Goal: Task Accomplishment & Management: Use online tool/utility

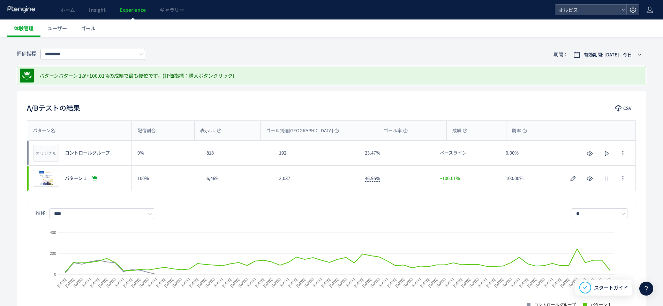
click at [23, 31] on span "体験管理" at bounding box center [24, 28] width 20 height 7
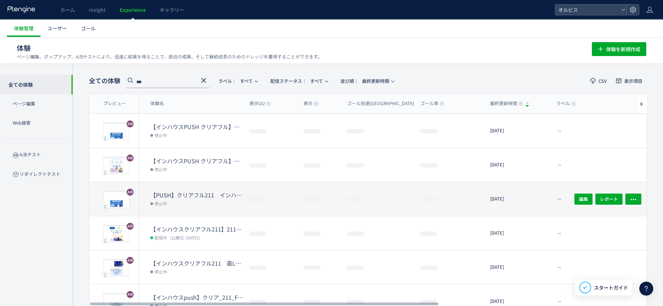
scroll to position [21, 0]
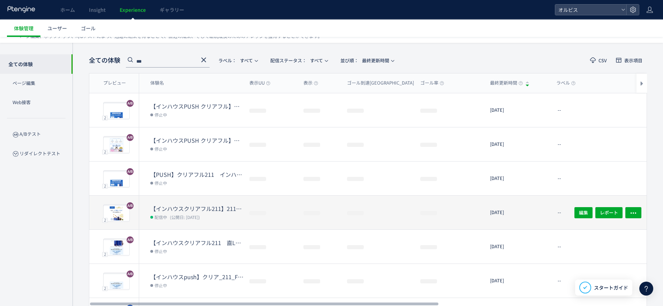
click at [216, 215] on dd "配信中 (公開日: [DATE])" at bounding box center [196, 217] width 93 height 9
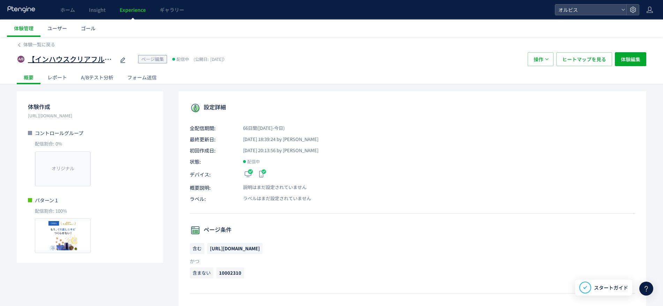
click at [103, 54] on span "【インハウスクリアフル211】211　口コミ＆2ndCVブロックトルツメ検証※10002310除外" at bounding box center [71, 59] width 87 height 10
click at [543, 61] on span "操作" at bounding box center [538, 59] width 10 height 14
click at [542, 82] on li "停止" at bounding box center [541, 80] width 24 height 13
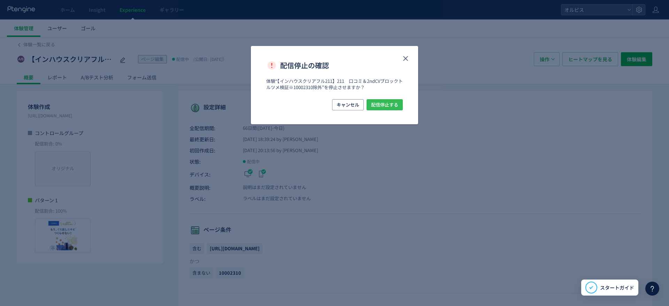
click at [387, 105] on span "配信停止する" at bounding box center [384, 104] width 27 height 11
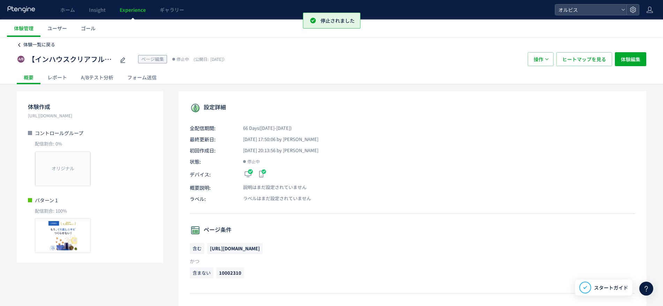
click at [37, 44] on span "体験一覧に戻る" at bounding box center [39, 44] width 32 height 7
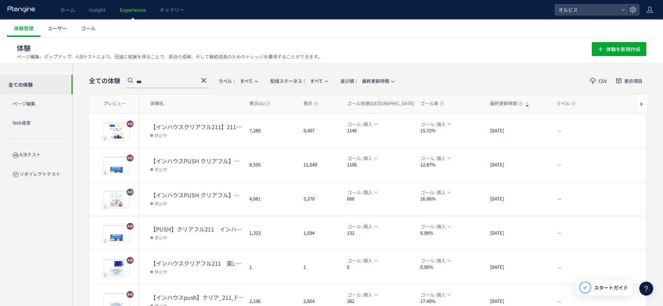
click at [152, 81] on input "***" at bounding box center [168, 82] width 84 height 11
type input "*"
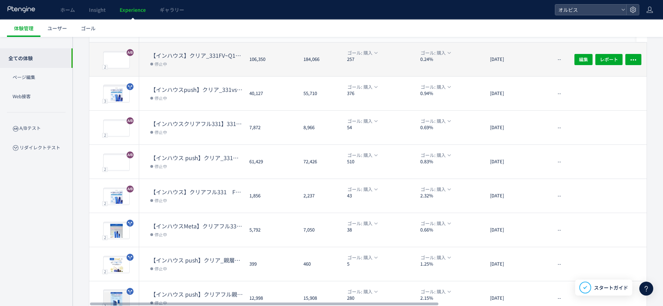
scroll to position [87, 0]
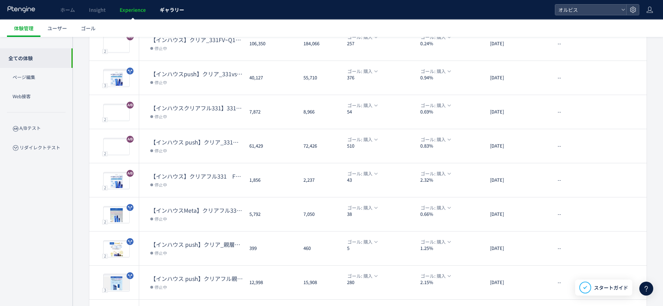
type input "***"
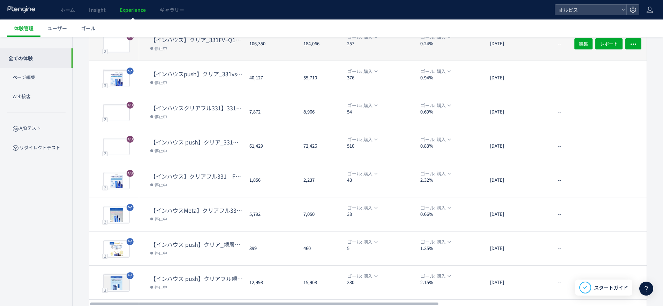
scroll to position [0, 0]
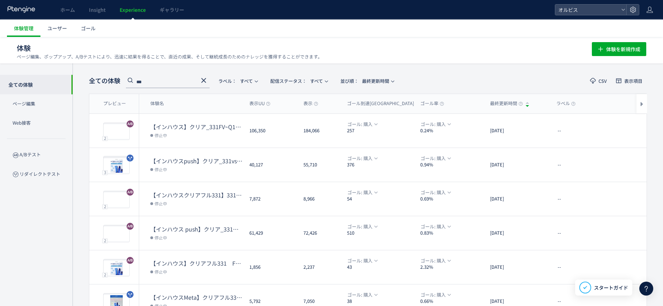
drag, startPoint x: 167, startPoint y: 81, endPoint x: 115, endPoint y: 82, distance: 51.6
click at [115, 82] on div "全ての体験 *** ラベル： すべて 配信ステータス​： すべて 並び順： 最終更新時間" at bounding box center [243, 81] width 309 height 14
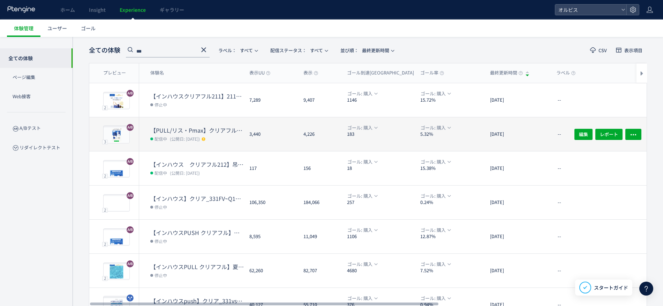
scroll to position [44, 0]
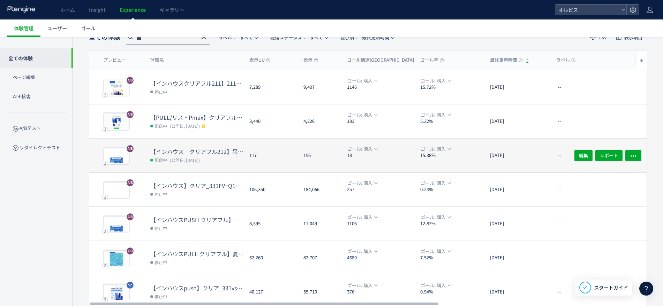
type input "***"
click at [236, 154] on dt "【インハウス　クリアフル212】吊り下げポーチ検証用　一部反映" at bounding box center [196, 152] width 93 height 8
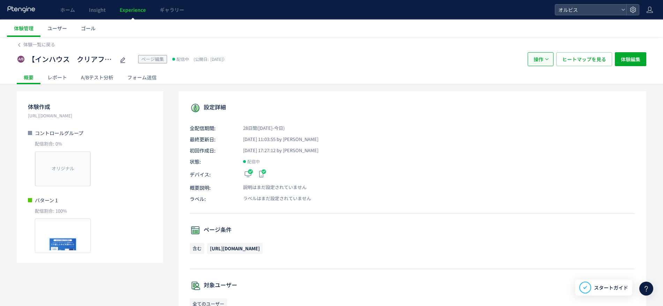
click at [530, 55] on button "操作" at bounding box center [540, 59] width 26 height 14
click at [540, 85] on li "停止" at bounding box center [541, 80] width 24 height 13
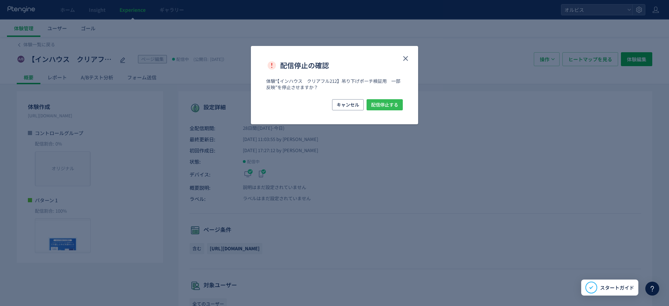
click at [374, 104] on span "配信停止する" at bounding box center [384, 104] width 27 height 11
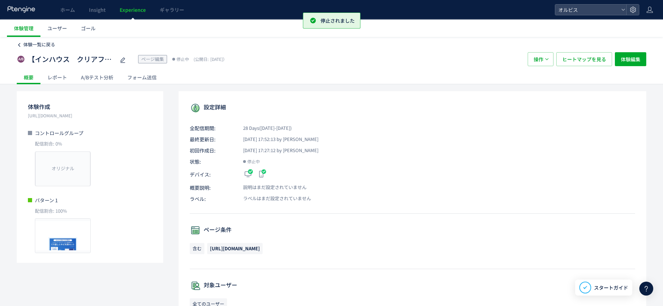
click at [32, 43] on span "体験一覧に戻る" at bounding box center [39, 44] width 32 height 7
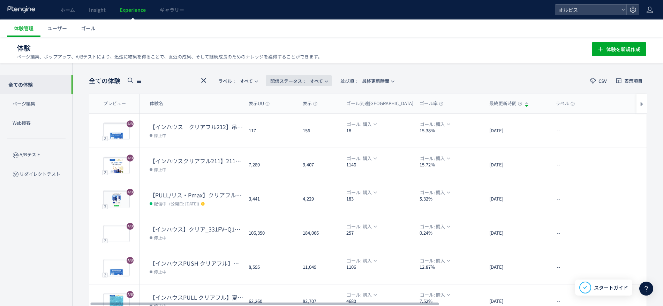
click at [296, 79] on span "配信ステータス​：" at bounding box center [288, 81] width 36 height 7
click at [296, 110] on li "配信中" at bounding box center [300, 113] width 29 height 13
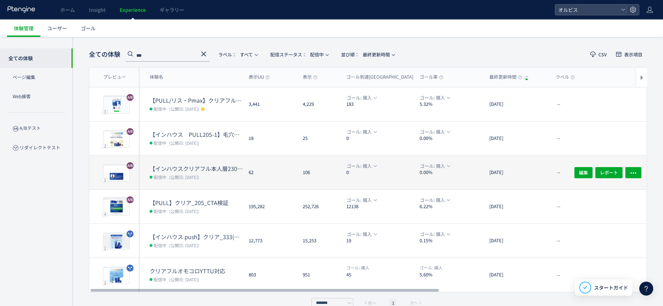
scroll to position [27, 0]
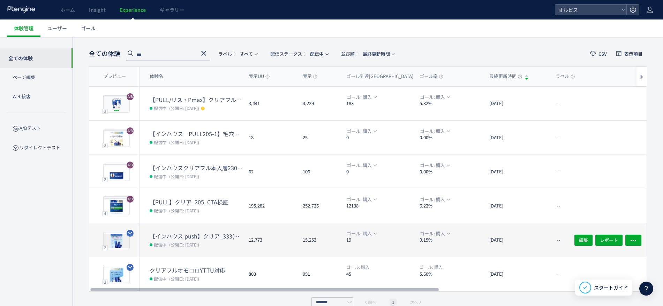
click at [206, 237] on dt "【インハウス push】クリア_333(記事アンケ)vs345（記事BU）" at bounding box center [196, 237] width 93 height 8
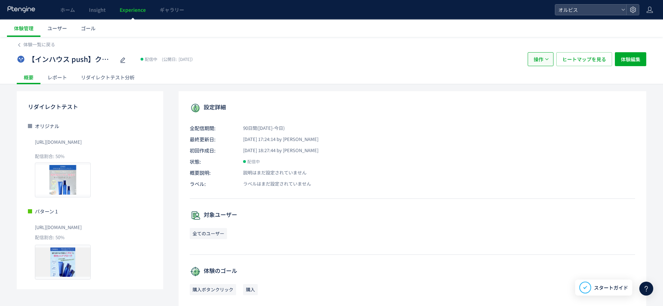
click at [552, 59] on button "操作" at bounding box center [540, 59] width 26 height 14
click at [542, 81] on li "停止" at bounding box center [541, 80] width 24 height 13
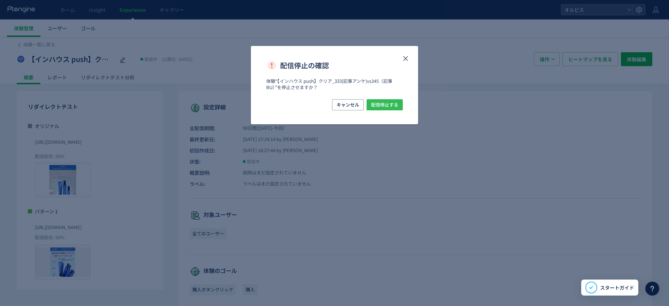
click at [391, 101] on span "配信停止する" at bounding box center [384, 104] width 27 height 11
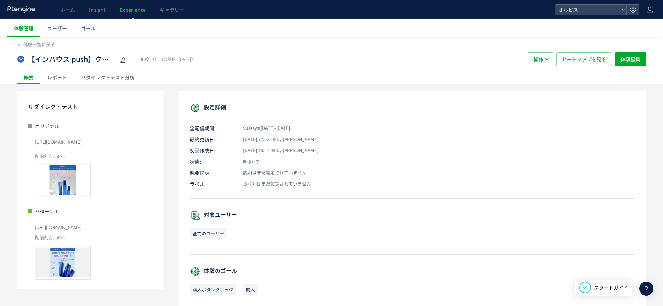
click at [20, 29] on span "体験管理" at bounding box center [24, 28] width 20 height 7
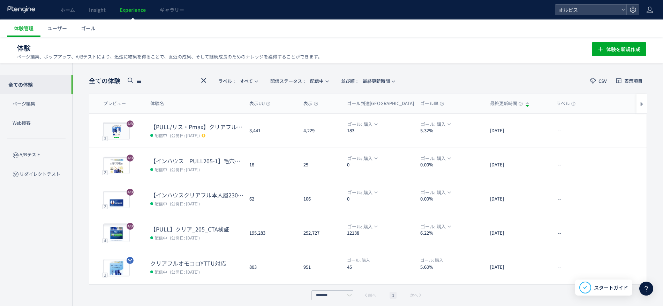
click at [204, 78] on icon at bounding box center [203, 80] width 8 height 8
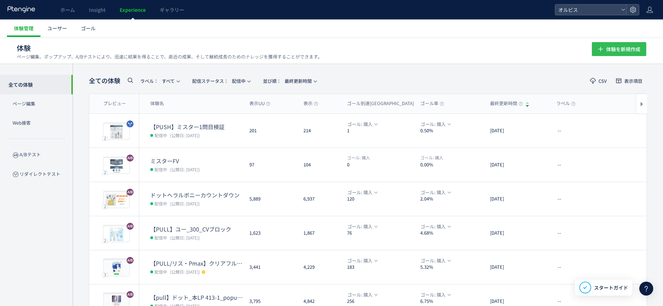
click at [618, 52] on span "体験を新規作成" at bounding box center [623, 49] width 34 height 14
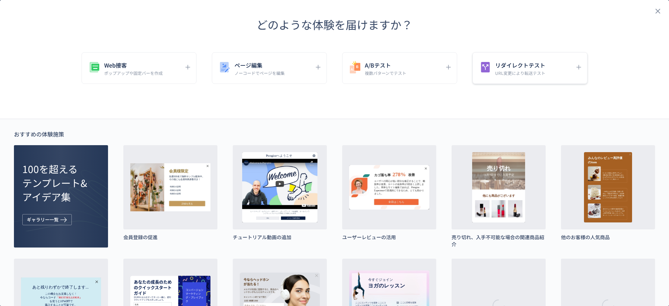
click at [502, 72] on p "URL変更により転送テスト" at bounding box center [520, 73] width 50 height 6
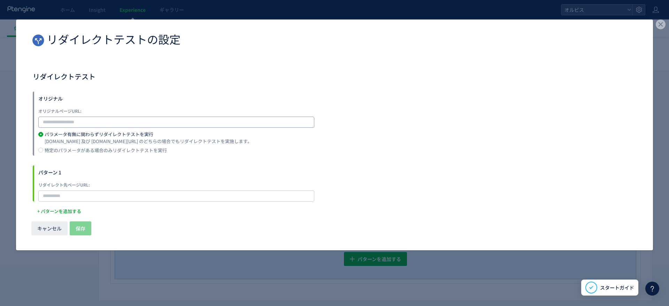
click at [91, 122] on input "dialog" at bounding box center [176, 122] width 276 height 11
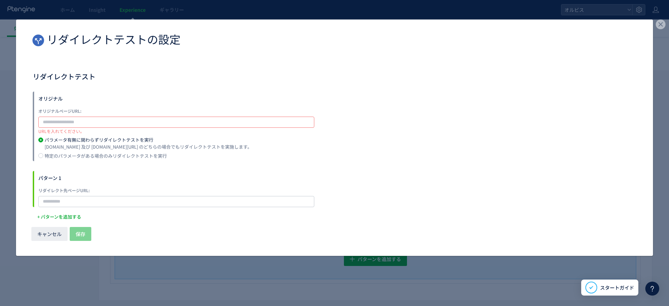
click at [145, 121] on input "dialog" at bounding box center [176, 122] width 276 height 11
paste input "**********"
click at [71, 122] on input "**********" at bounding box center [176, 122] width 276 height 11
type input "**********"
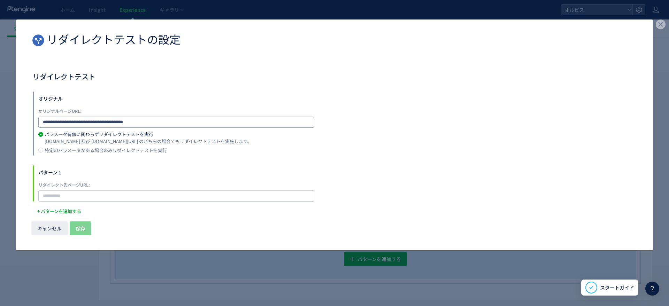
drag, startPoint x: 143, startPoint y: 118, endPoint x: 13, endPoint y: 121, distance: 130.1
click at [13, 121] on div "**********" at bounding box center [334, 153] width 669 height 306
click at [74, 199] on input "dialog" at bounding box center [176, 196] width 276 height 11
paste input "**********"
click at [61, 193] on input "**********" at bounding box center [176, 196] width 276 height 11
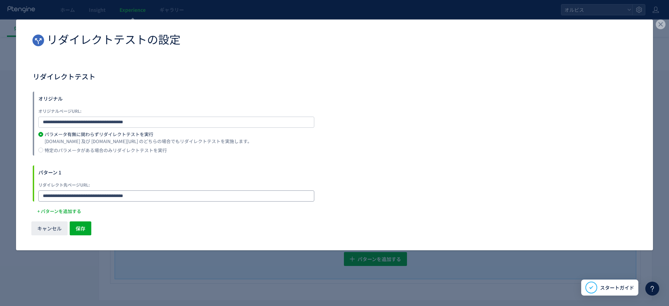
click at [64, 194] on input "**********" at bounding box center [176, 196] width 276 height 11
click at [149, 196] on input "**********" at bounding box center [176, 196] width 276 height 11
type input "**********"
click at [89, 230] on button "保存" at bounding box center [81, 229] width 22 height 14
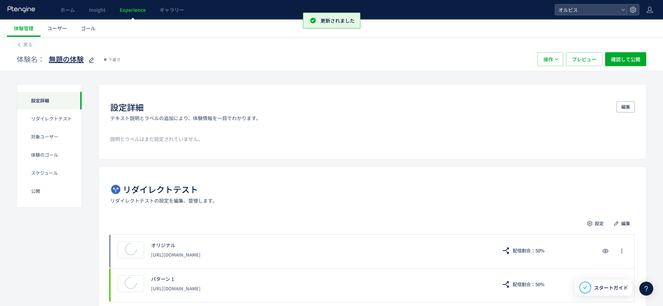
click at [91, 58] on icon at bounding box center [91, 60] width 8 height 8
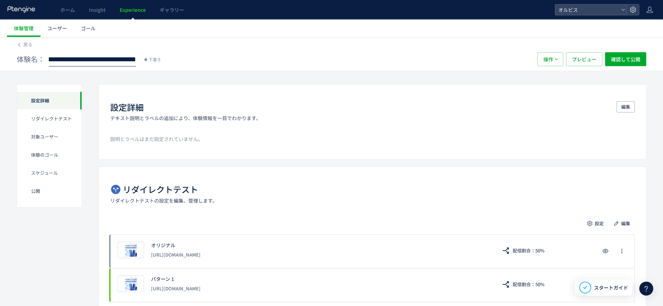
scroll to position [0, 110]
type input "**********"
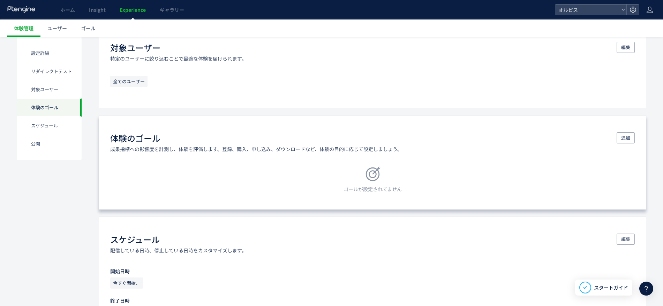
scroll to position [305, 0]
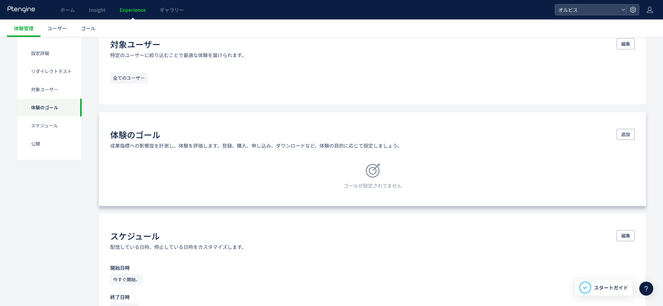
click at [468, 190] on div "体験のゴール 成果指標への影響度を計測し、体験を評価します。登録、購入、申し込み、ダウンロードなど、体験の目的に応じて設定しましょう。 追加 ゴールが設定され…" at bounding box center [372, 159] width 547 height 94
click at [624, 134] on span "追加" at bounding box center [625, 134] width 9 height 11
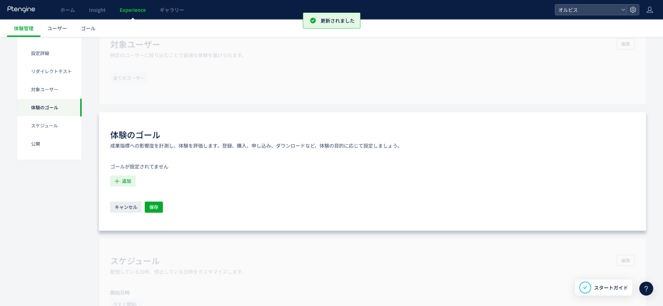
click at [126, 180] on span "追加" at bounding box center [126, 181] width 9 height 11
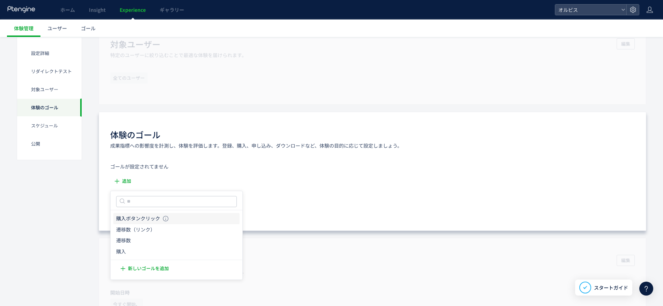
click at [132, 217] on icon "購入ボタンクリック" at bounding box center [138, 218] width 44 height 7
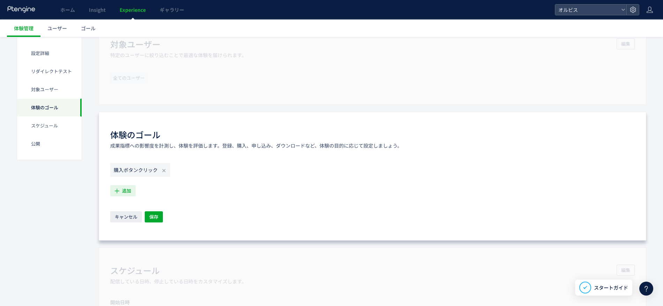
click at [132, 193] on button "追加" at bounding box center [122, 190] width 25 height 11
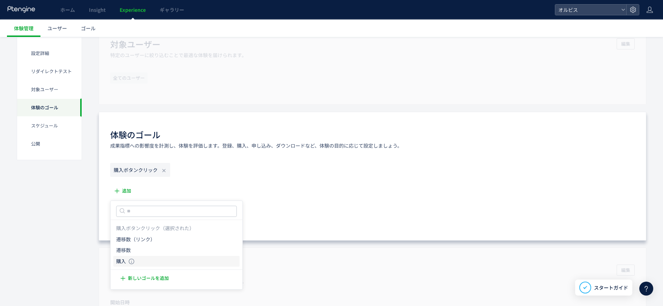
click at [125, 258] on icon "購入" at bounding box center [121, 261] width 10 height 7
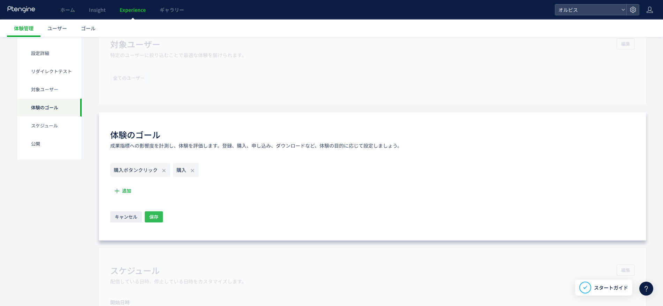
click at [157, 219] on span "保存" at bounding box center [153, 217] width 9 height 11
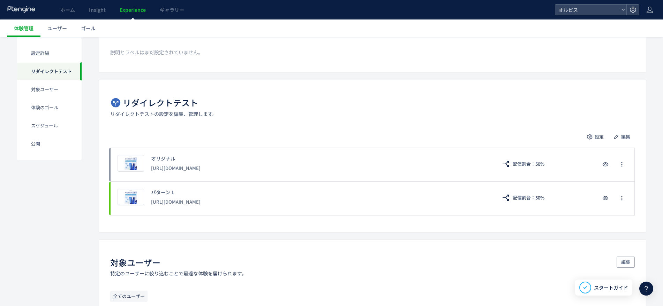
scroll to position [87, 0]
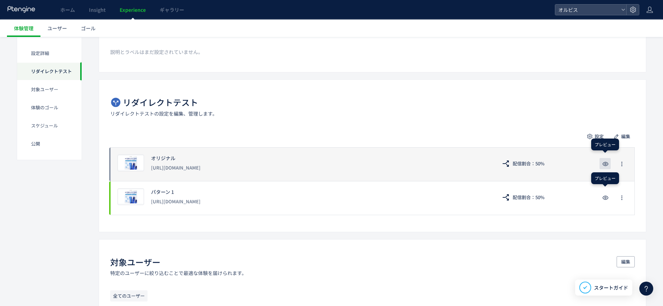
click at [607, 162] on icon "button" at bounding box center [605, 164] width 8 height 8
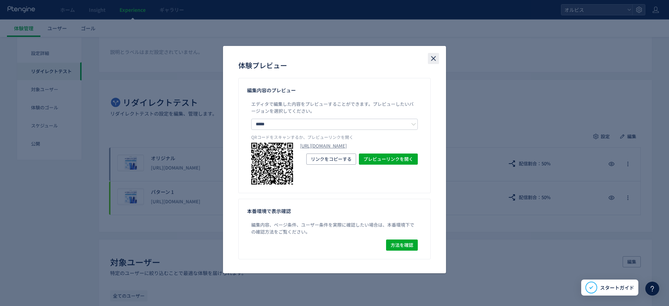
click at [430, 56] on icon "close" at bounding box center [434, 58] width 8 height 8
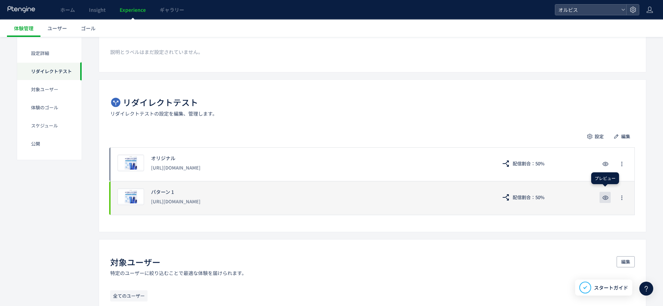
click at [605, 201] on icon "button" at bounding box center [605, 198] width 8 height 8
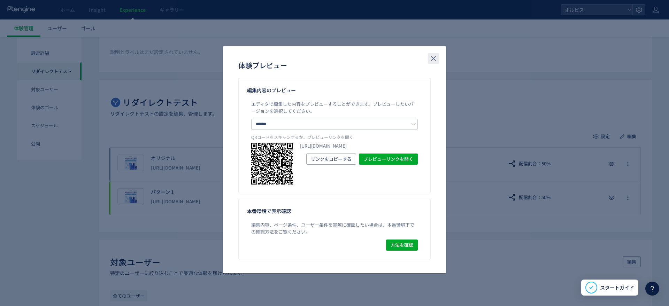
click at [428, 56] on button "close" at bounding box center [433, 58] width 11 height 11
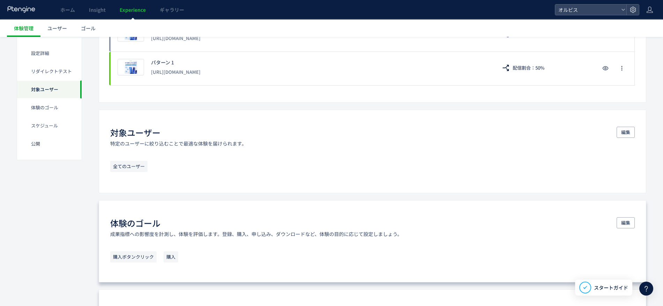
scroll to position [0, 0]
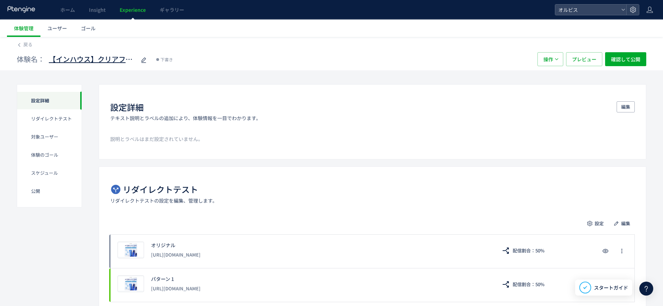
click at [92, 63] on span "【インハウス】クリアフル_331VS331-1（FV下ベネフィット＋Q1改善）検証" at bounding box center [92, 59] width 87 height 10
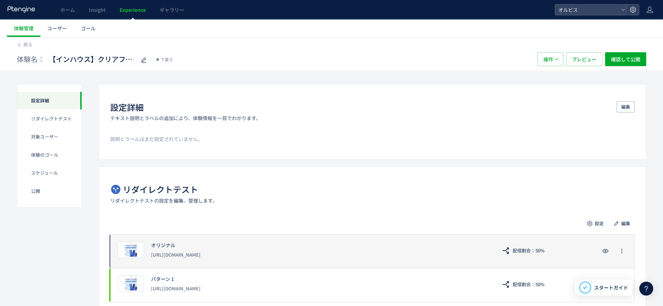
drag, startPoint x: 255, startPoint y: 258, endPoint x: 150, endPoint y: 257, distance: 104.9
click at [150, 257] on div "プレビュー オリジナル [URL][DOMAIN_NAME] 配信割合：50%" at bounding box center [372, 252] width 524 height 34
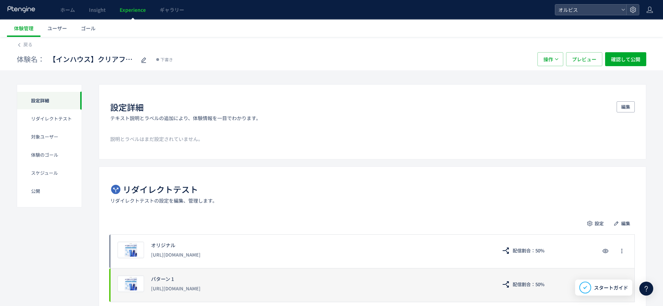
drag, startPoint x: 253, startPoint y: 288, endPoint x: 146, endPoint y: 292, distance: 106.7
click at [146, 292] on div "プレビュー パターン 1 [URL][DOMAIN_NAME] 配信割合：50%" at bounding box center [372, 285] width 524 height 34
click at [251, 288] on div "[URL][DOMAIN_NAME]" at bounding box center [320, 289] width 339 height 13
drag, startPoint x: 256, startPoint y: 287, endPoint x: 151, endPoint y: 294, distance: 105.1
click at [151, 294] on div "[URL][DOMAIN_NAME]" at bounding box center [320, 289] width 339 height 13
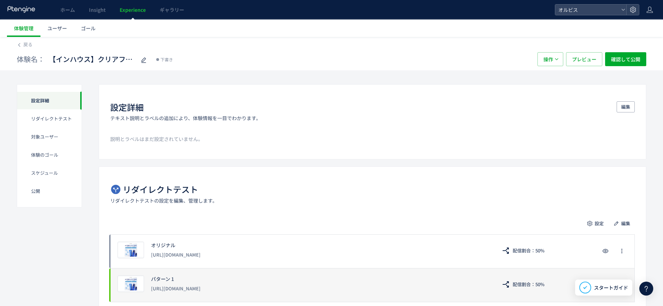
copy div "[URL][DOMAIN_NAME]"
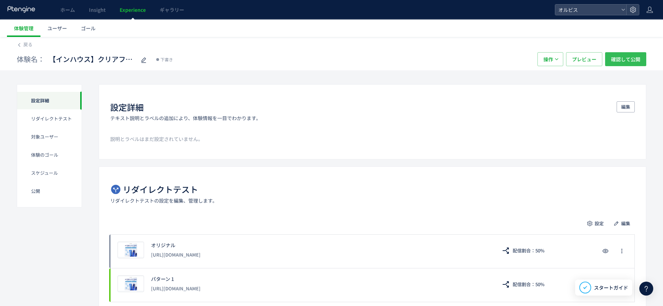
click at [614, 59] on span "確認して公開" at bounding box center [625, 59] width 29 height 14
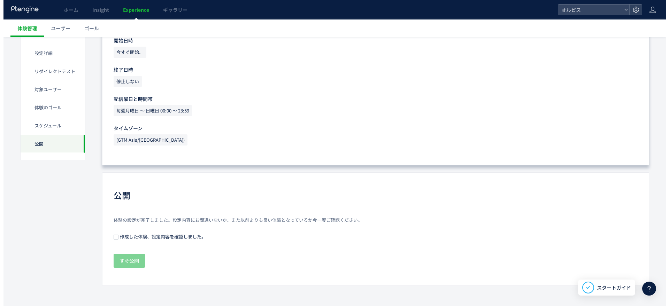
scroll to position [522, 0]
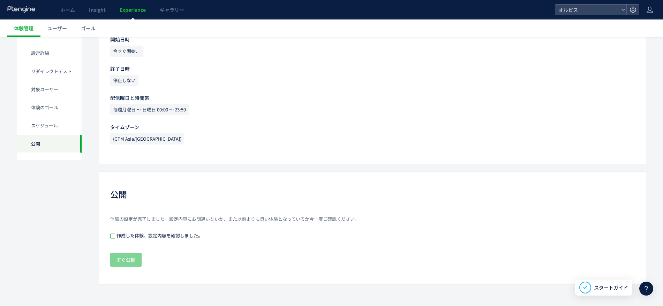
click at [114, 236] on span at bounding box center [112, 236] width 5 height 5
click at [119, 261] on span "すぐ公開" at bounding box center [126, 260] width 20 height 14
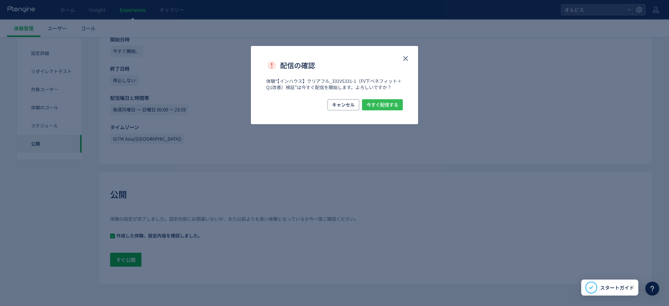
click at [394, 108] on span "今すぐ配信する" at bounding box center [383, 104] width 32 height 11
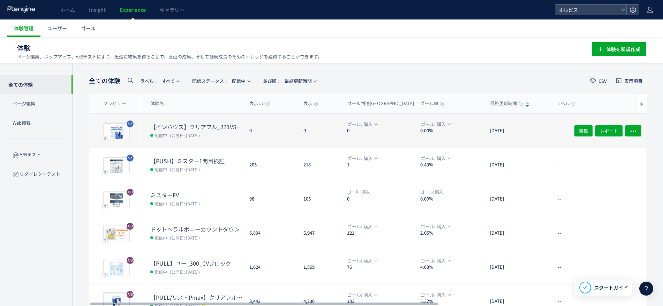
scroll to position [10, 0]
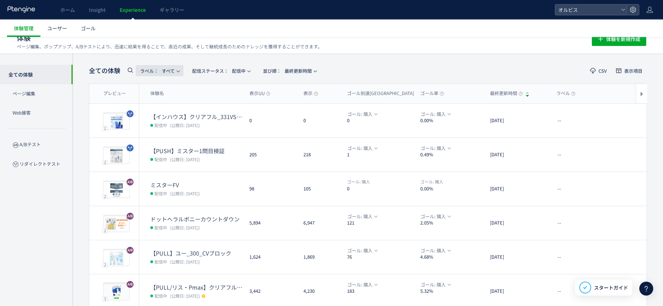
click at [136, 70] on button "ラベル： すべて" at bounding box center [160, 70] width 48 height 11
click at [132, 73] on icon at bounding box center [130, 70] width 8 height 8
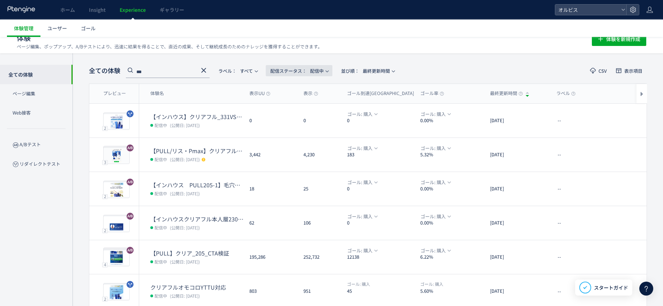
type input "***"
click at [314, 68] on span "配信ステータス​： 配信中" at bounding box center [296, 71] width 53 height 12
click at [305, 89] on li "すべて" at bounding box center [300, 90] width 29 height 13
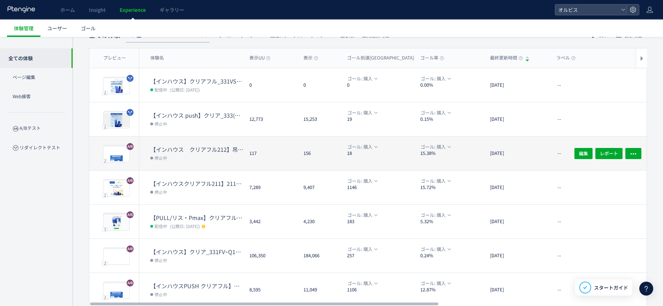
scroll to position [54, 0]
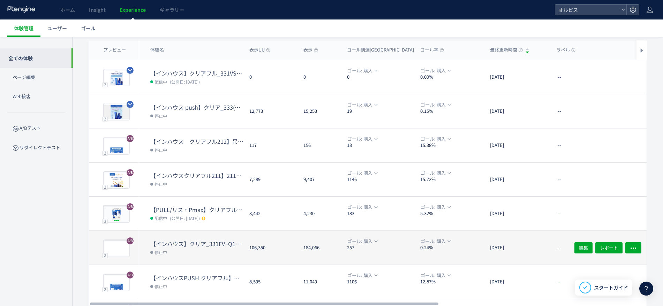
click at [210, 241] on dt "【インハウス】クリア_331FV~Q1間ブロック変更" at bounding box center [196, 244] width 93 height 8
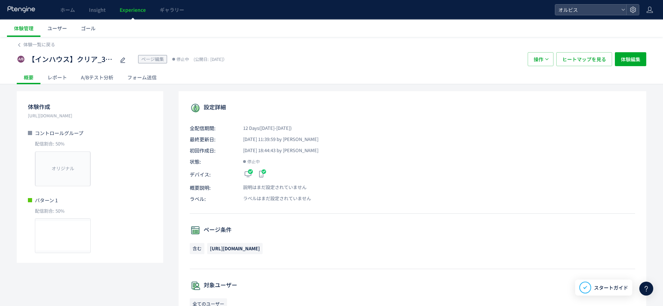
click at [103, 78] on div "A/Bテスト分析" at bounding box center [97, 77] width 46 height 14
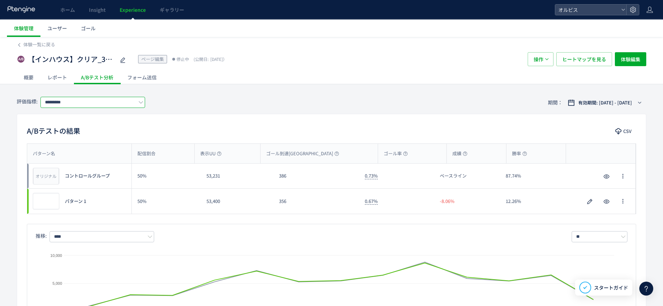
click at [89, 99] on input "*********" at bounding box center [92, 102] width 105 height 11
click at [82, 142] on span "購入" at bounding box center [94, 143] width 91 height 12
type input "**"
click at [91, 57] on span "【インハウス】クリア_331FV~Q1間ブロック変更" at bounding box center [71, 59] width 87 height 10
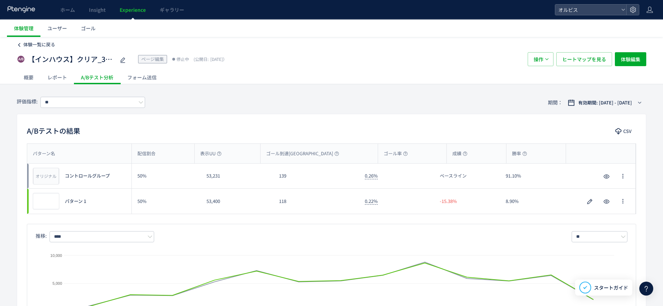
click at [27, 42] on span "体験一覧に戻る" at bounding box center [39, 44] width 32 height 7
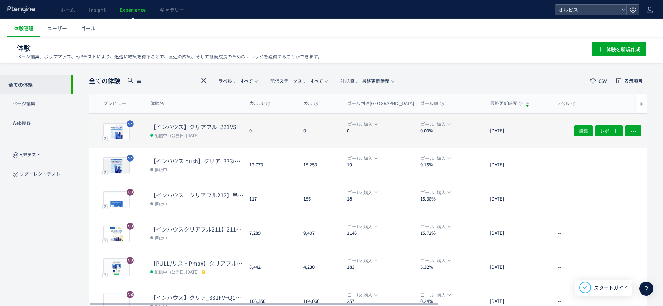
click at [216, 128] on dt "【インハウス】クリアフル_331VS331-1（FV下ベネフィット＋Q1改善）検証" at bounding box center [196, 127] width 93 height 8
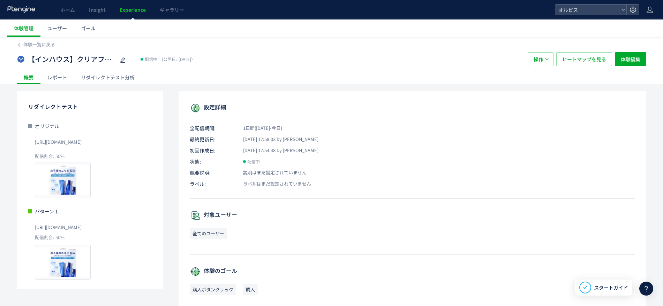
click at [101, 79] on div "リダイレクトテスト分析" at bounding box center [108, 77] width 68 height 14
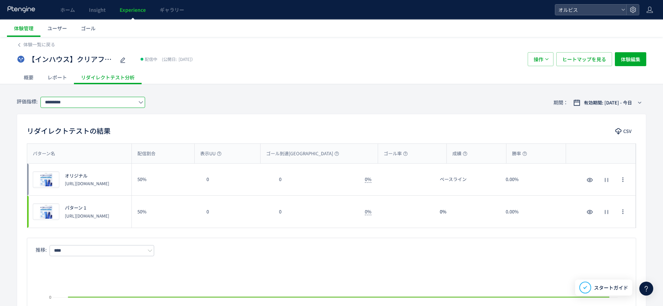
click at [103, 106] on input "*********" at bounding box center [92, 102] width 105 height 11
click at [99, 142] on span "購入" at bounding box center [94, 143] width 91 height 12
type input "**"
click at [545, 52] on button "操作" at bounding box center [540, 59] width 26 height 14
click at [625, 55] on span "体験編集" at bounding box center [631, 59] width 20 height 14
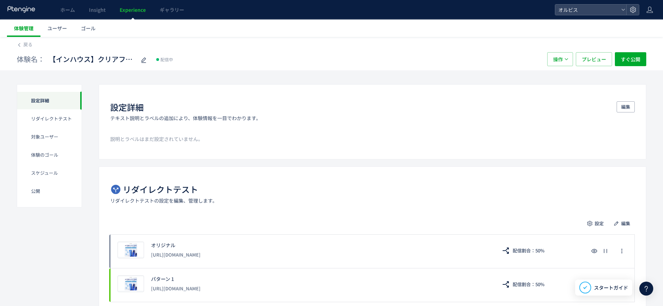
click at [23, 33] on link "体験管理" at bounding box center [23, 28] width 33 height 17
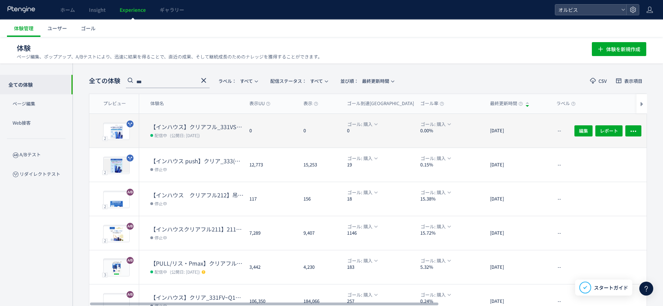
click at [186, 130] on dt "【インハウス】クリアフル_331VS331-1（FV下ベネフィット＋Q1改善）検証" at bounding box center [196, 127] width 93 height 8
